Goal: Task Accomplishment & Management: Manage account settings

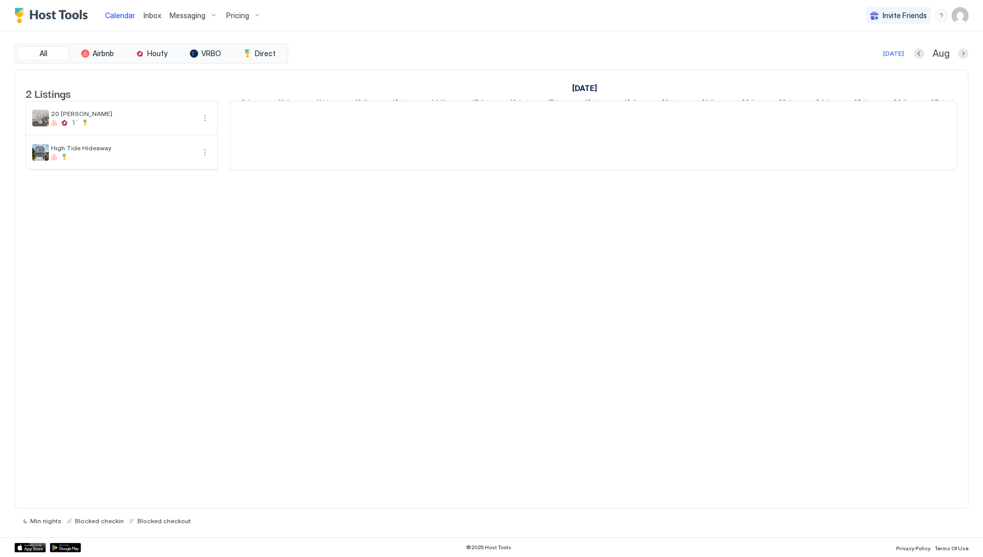
scroll to position [0, 577]
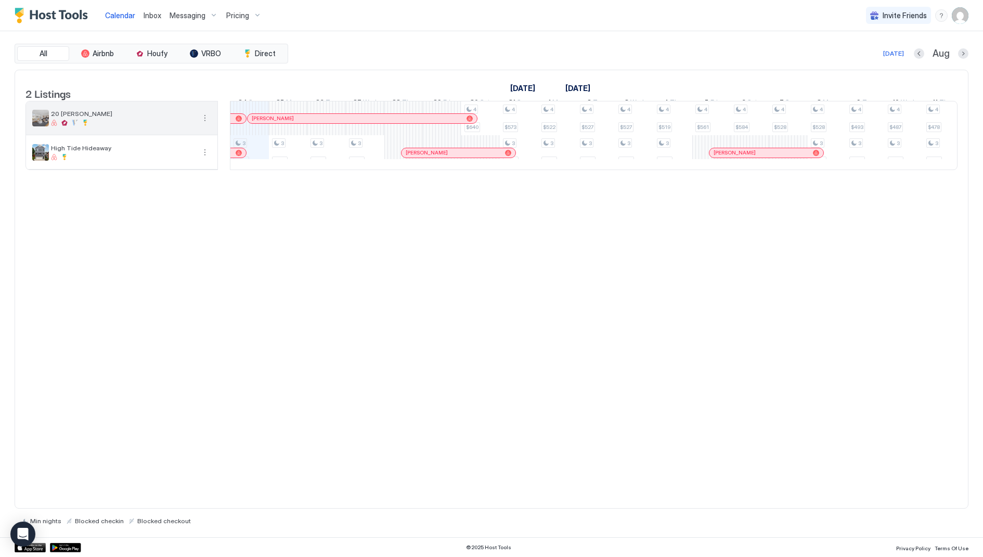
click at [63, 118] on span "20 [PERSON_NAME]" at bounding box center [123, 114] width 144 height 8
click at [208, 123] on button "More options" at bounding box center [205, 118] width 12 height 12
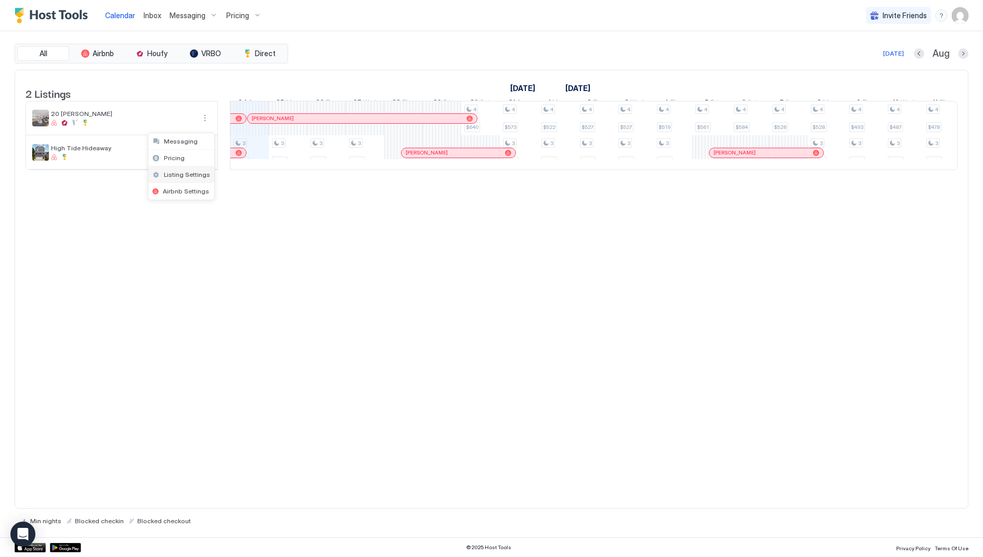
click at [198, 175] on span "Listing Settings" at bounding box center [187, 175] width 46 height 8
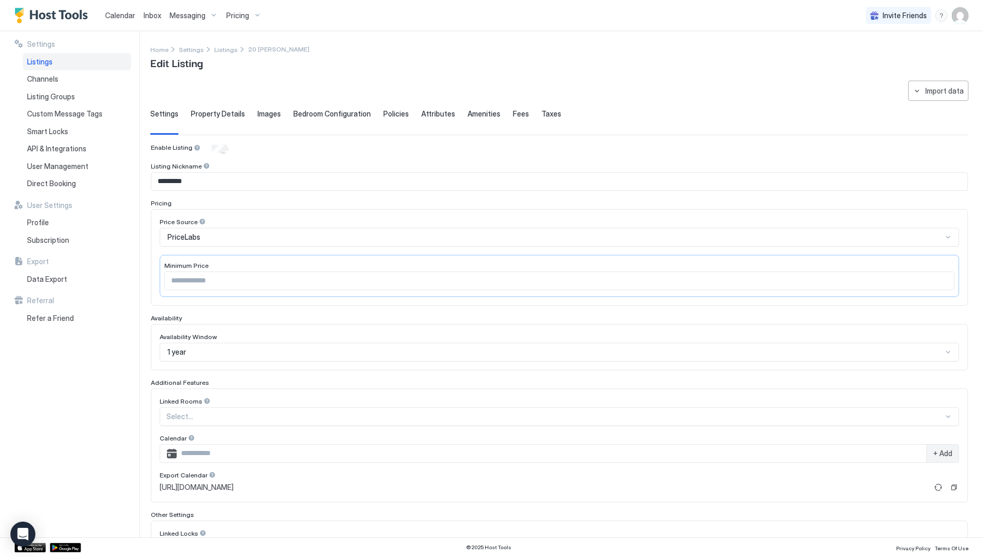
click at [212, 19] on div "Messaging" at bounding box center [193, 16] width 57 height 18
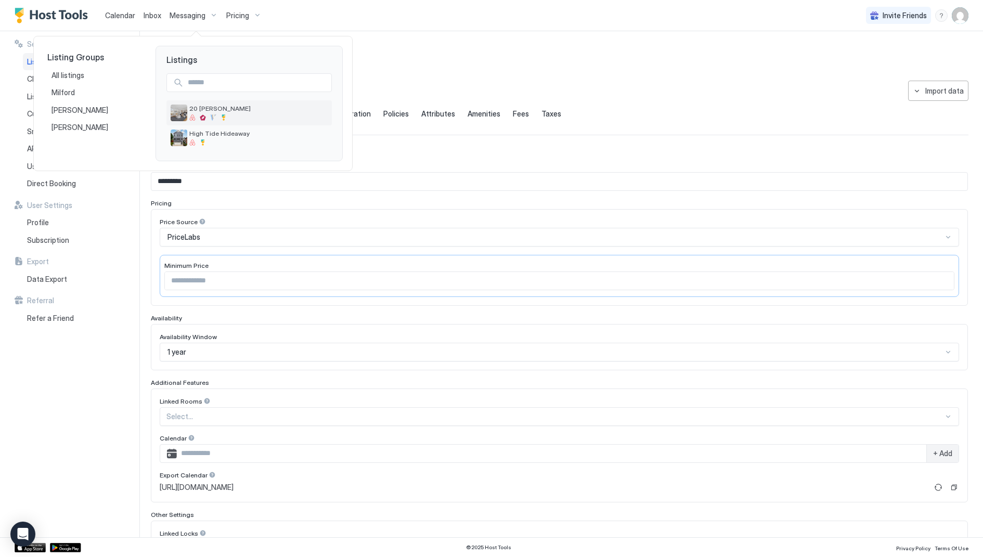
click at [255, 106] on span "20 [PERSON_NAME]" at bounding box center [258, 109] width 138 height 8
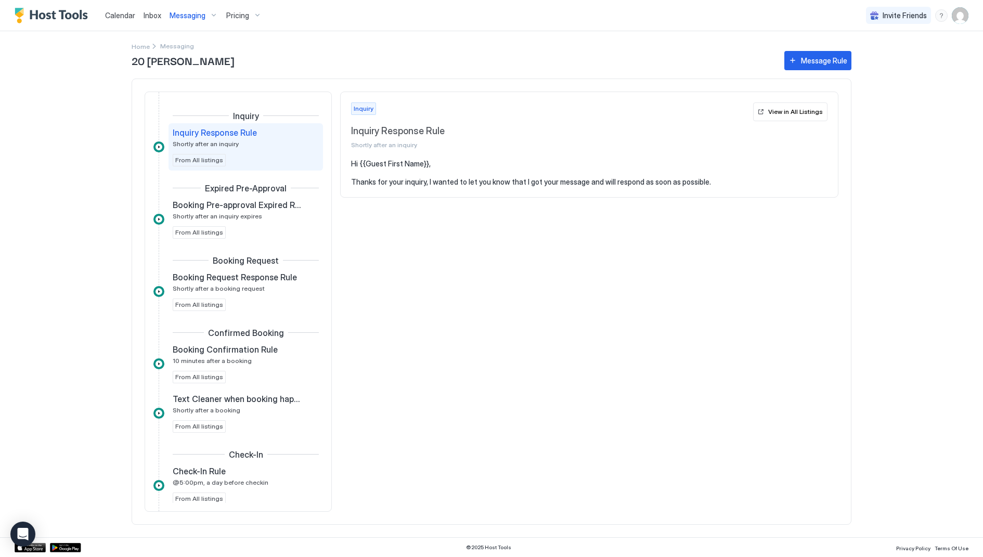
click at [960, 12] on img "User profile" at bounding box center [960, 15] width 17 height 17
click at [887, 66] on div "Settings" at bounding box center [902, 58] width 132 height 18
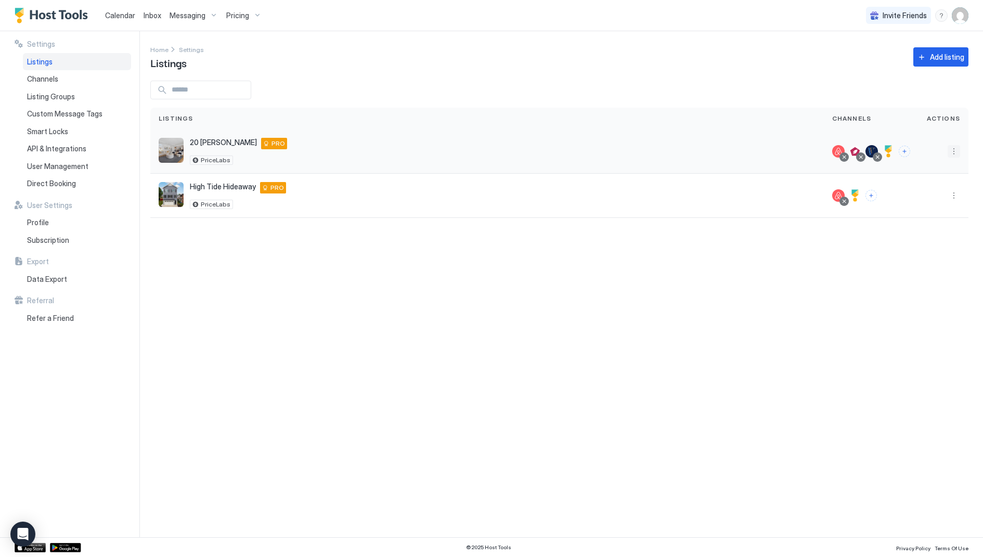
click at [951, 151] on button "More options" at bounding box center [954, 151] width 12 height 12
click at [930, 231] on span "Airbnb Settings" at bounding box center [930, 232] width 46 height 8
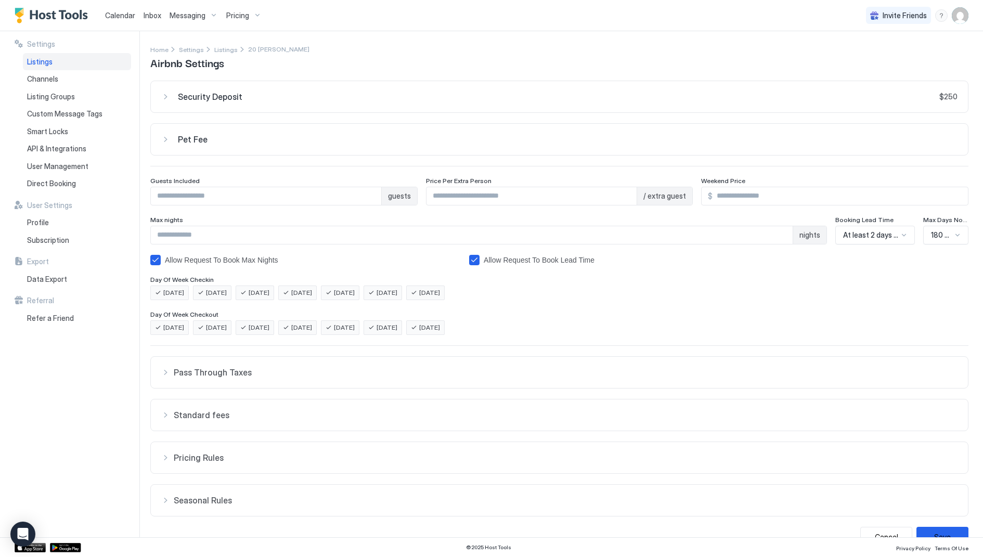
click at [244, 224] on div "Max nights" at bounding box center [488, 221] width 677 height 10
click at [237, 237] on input "**" at bounding box center [472, 235] width 642 height 18
type input "**"
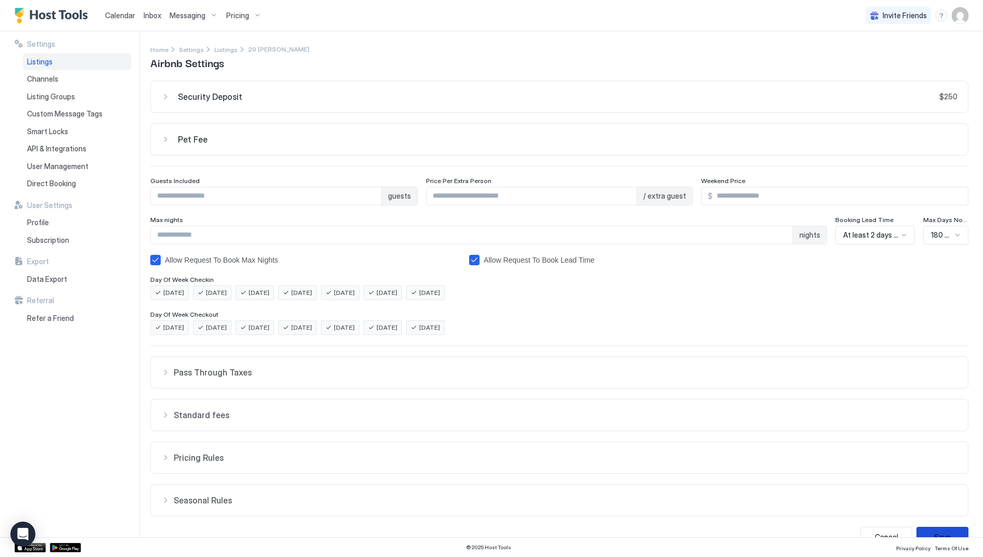
click at [926, 527] on button "Save" at bounding box center [943, 537] width 52 height 20
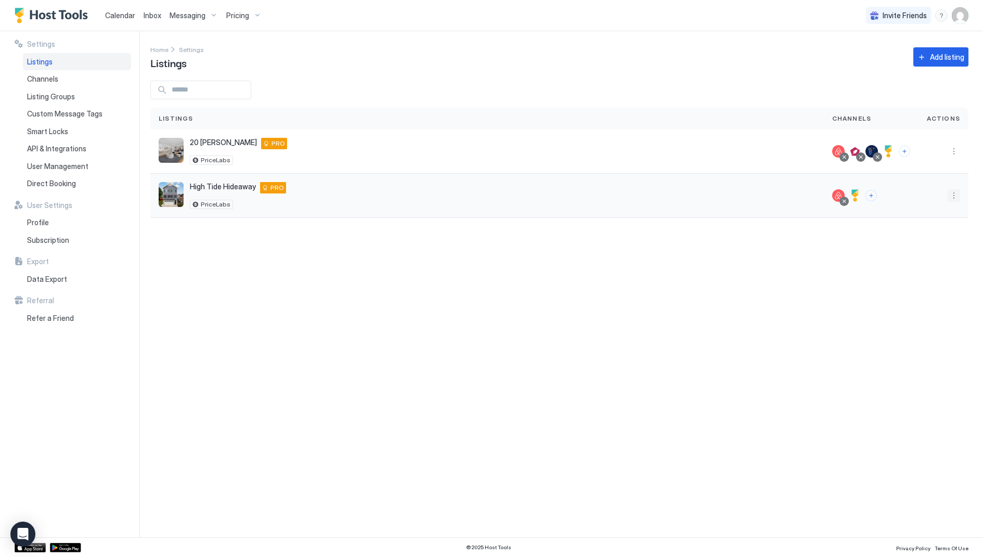
click at [951, 193] on button "More options" at bounding box center [954, 195] width 12 height 12
click at [932, 274] on span "Airbnb Settings" at bounding box center [930, 276] width 46 height 8
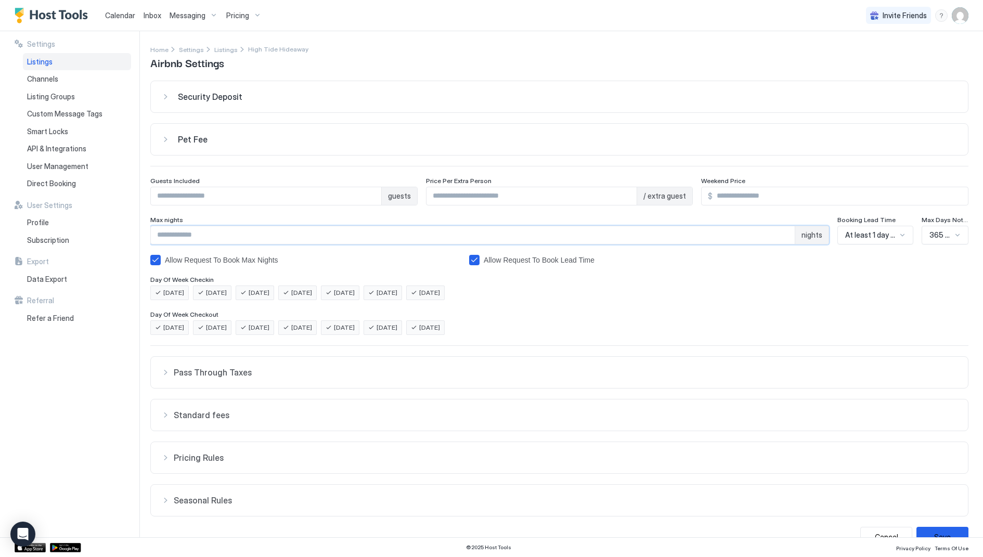
click at [248, 233] on input "**" at bounding box center [473, 235] width 644 height 18
type input "**"
click at [947, 527] on button "Save" at bounding box center [943, 537] width 52 height 20
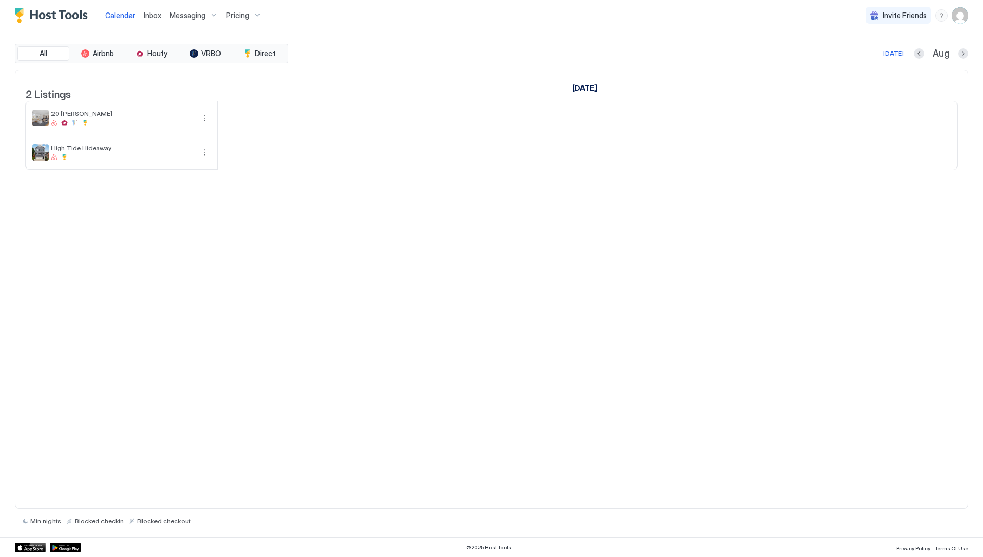
scroll to position [0, 577]
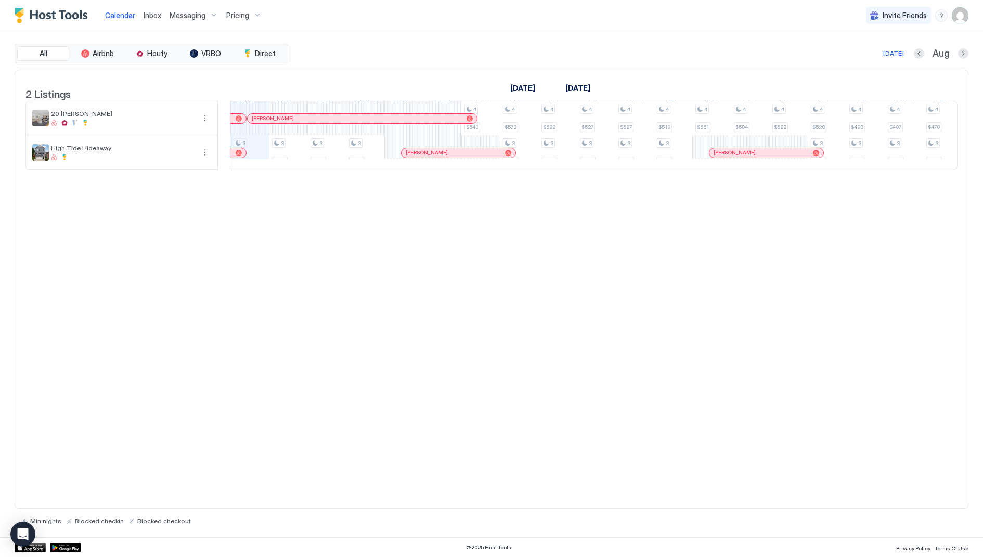
click at [258, 18] on div "Pricing" at bounding box center [244, 16] width 44 height 18
click at [258, 18] on div at bounding box center [491, 278] width 983 height 557
click at [264, 49] on span "Direct" at bounding box center [265, 53] width 21 height 9
click at [195, 128] on div "20 [PERSON_NAME]" at bounding box center [121, 117] width 191 height 33
click at [205, 124] on button "More options" at bounding box center [205, 118] width 12 height 12
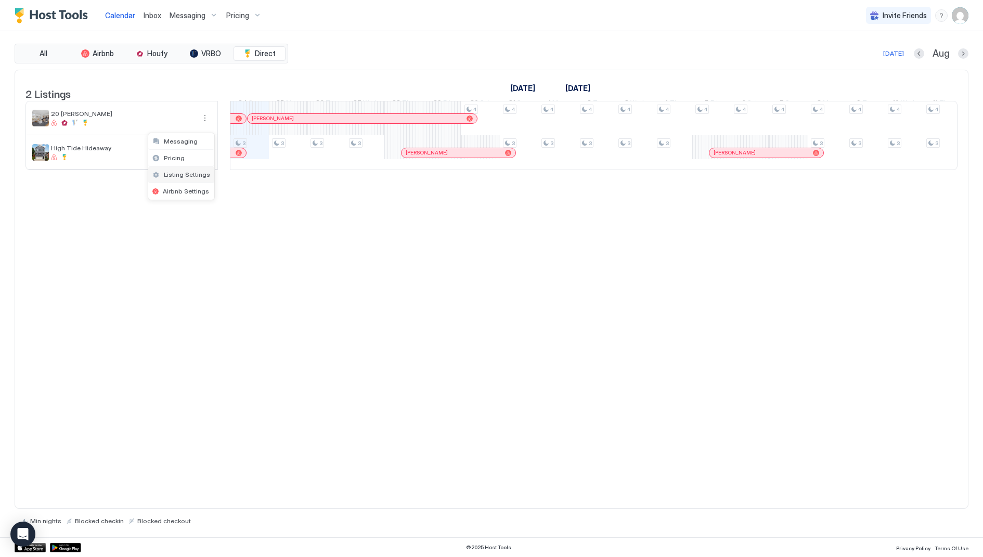
click at [207, 169] on div "Listing Settings" at bounding box center [181, 174] width 66 height 17
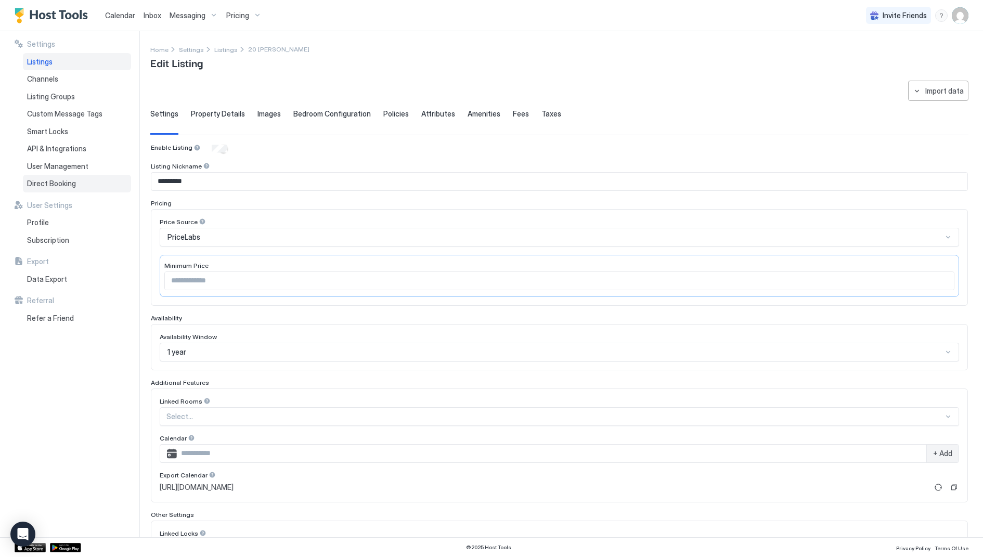
click at [75, 182] on div "Direct Booking" at bounding box center [77, 184] width 108 height 18
